Goal: Information Seeking & Learning: Compare options

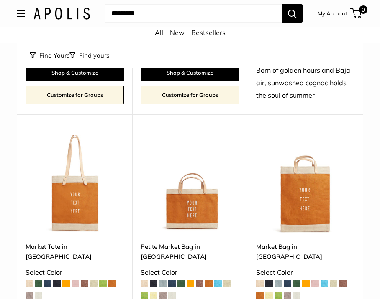
scroll to position [1260, 0]
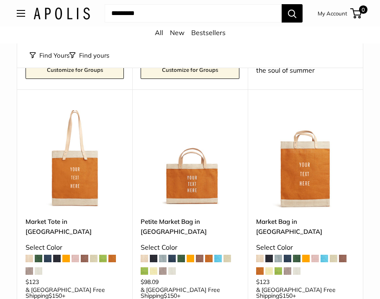
click at [0, 0] on img at bounding box center [0, 0] width 0 height 0
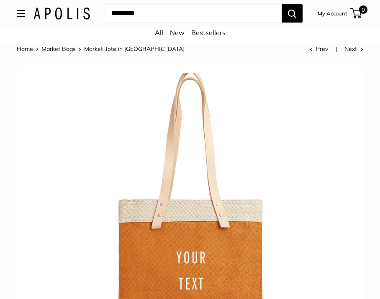
click at [57, 49] on link "Market Bags" at bounding box center [58, 49] width 34 height 8
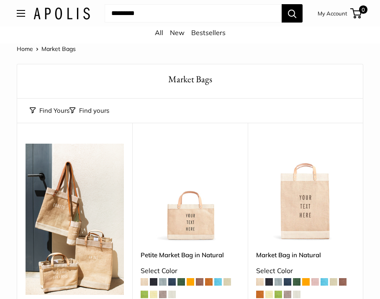
click at [63, 14] on img at bounding box center [61, 14] width 56 height 12
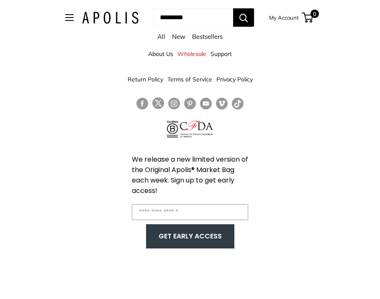
click at [192, 56] on link "Wholesale" at bounding box center [191, 53] width 29 height 15
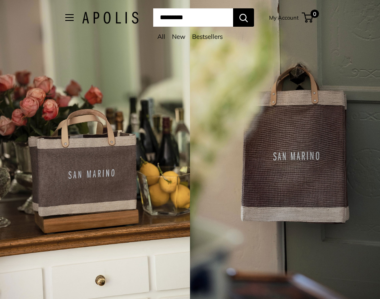
click at [163, 37] on link "All" at bounding box center [161, 37] width 8 height 8
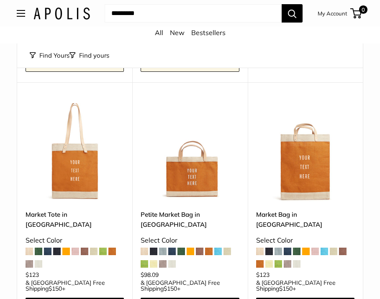
scroll to position [1270, 0]
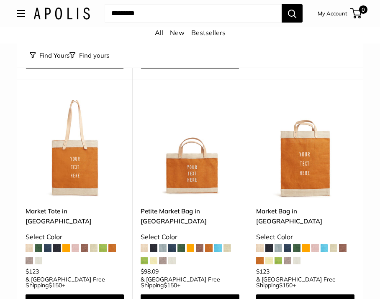
click at [0, 0] on img at bounding box center [0, 0] width 0 height 0
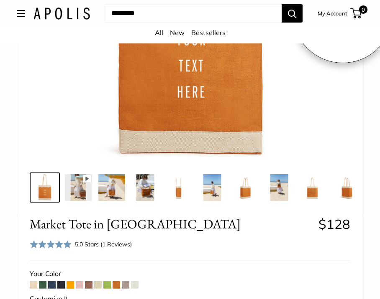
scroll to position [221, 0]
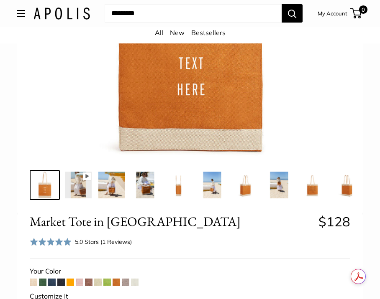
click at [70, 283] on span at bounding box center [70, 283] width 8 height 8
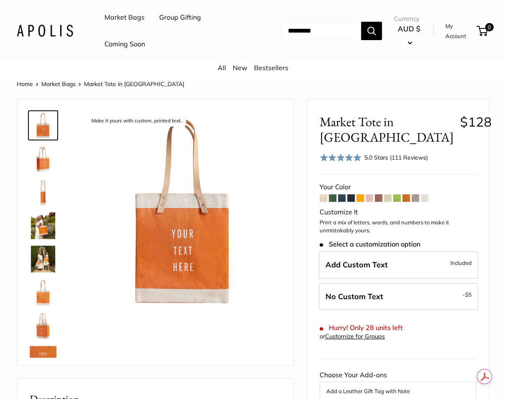
click at [367, 194] on span at bounding box center [370, 198] width 8 height 8
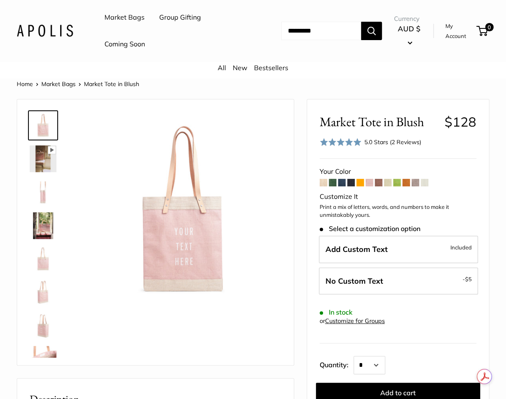
click at [380, 184] on span at bounding box center [379, 183] width 8 height 8
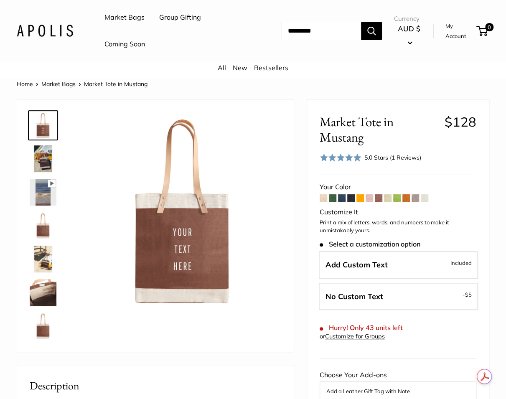
click at [398, 197] on span at bounding box center [397, 198] width 8 height 8
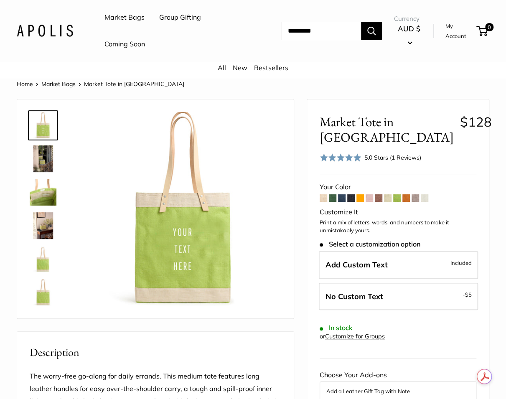
click at [426, 199] on span at bounding box center [425, 198] width 8 height 8
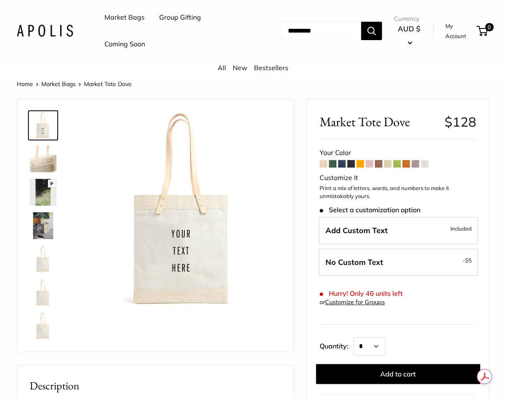
click at [415, 164] on span at bounding box center [416, 164] width 8 height 8
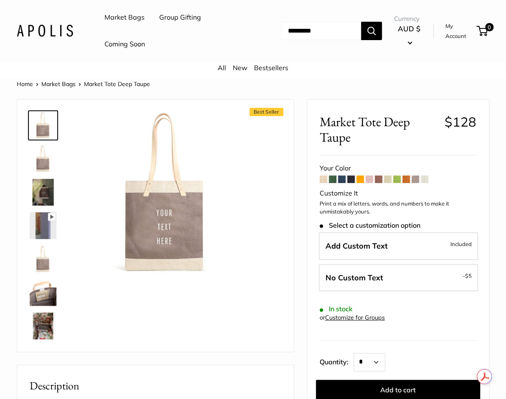
click at [324, 178] on span at bounding box center [324, 180] width 8 height 8
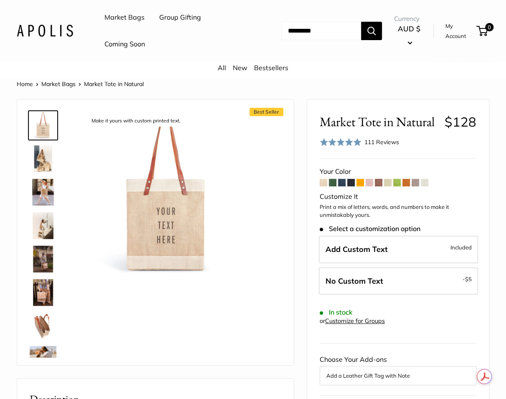
click at [332, 183] on span at bounding box center [333, 183] width 8 height 8
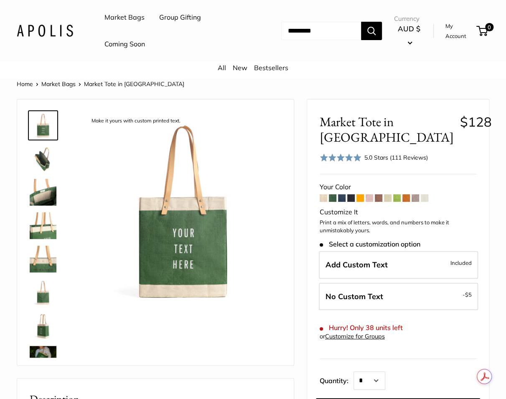
click at [344, 199] on span at bounding box center [342, 198] width 8 height 8
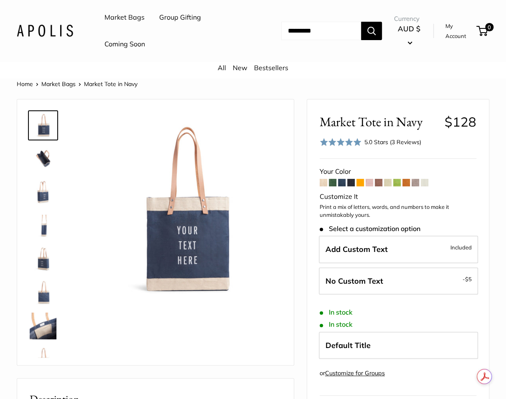
click at [358, 182] on span at bounding box center [361, 183] width 8 height 8
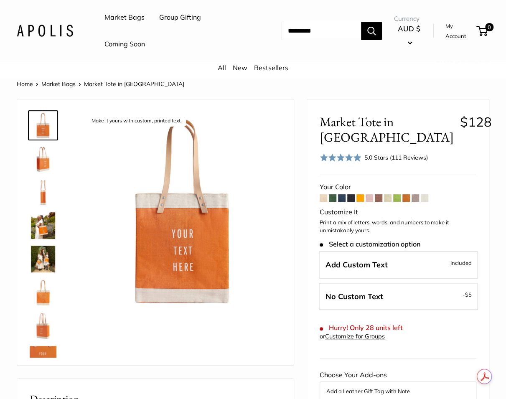
click at [380, 194] on span at bounding box center [379, 198] width 8 height 8
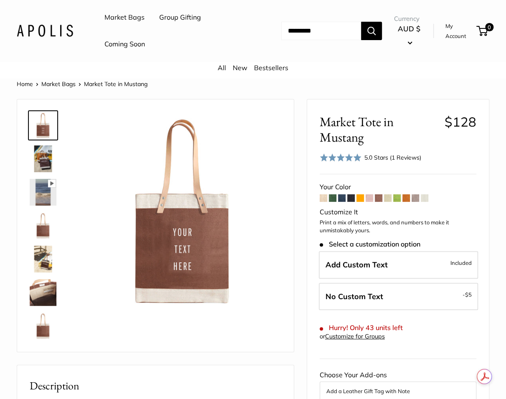
click at [341, 199] on span at bounding box center [342, 198] width 8 height 8
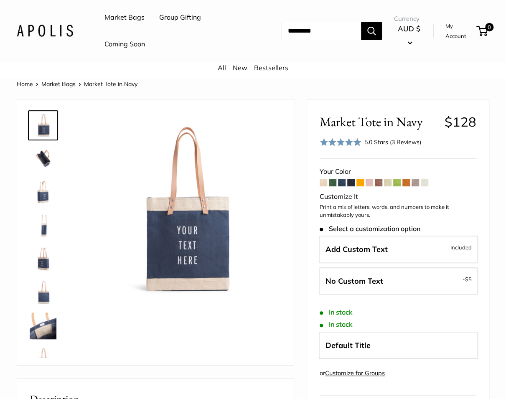
click at [48, 37] on img at bounding box center [45, 31] width 56 height 12
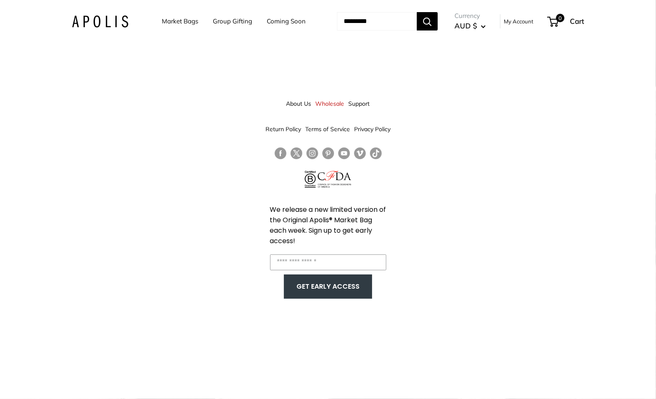
click at [334, 106] on link "Wholesale" at bounding box center [330, 103] width 29 height 15
